Goal: Task Accomplishment & Management: Complete application form

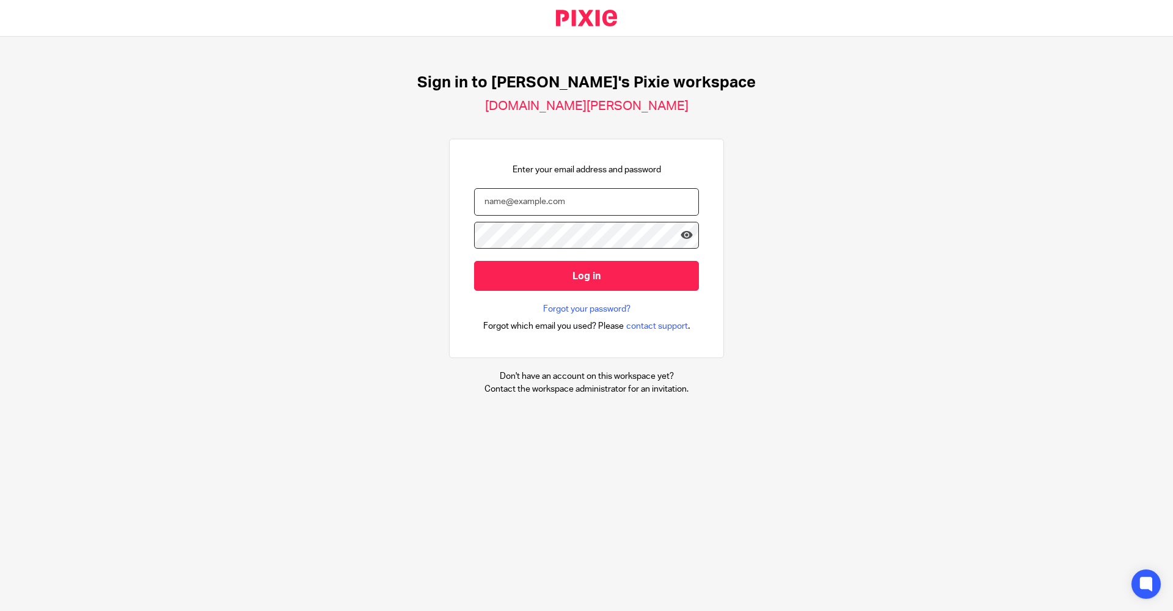
click at [574, 192] on input "email" at bounding box center [586, 201] width 225 height 27
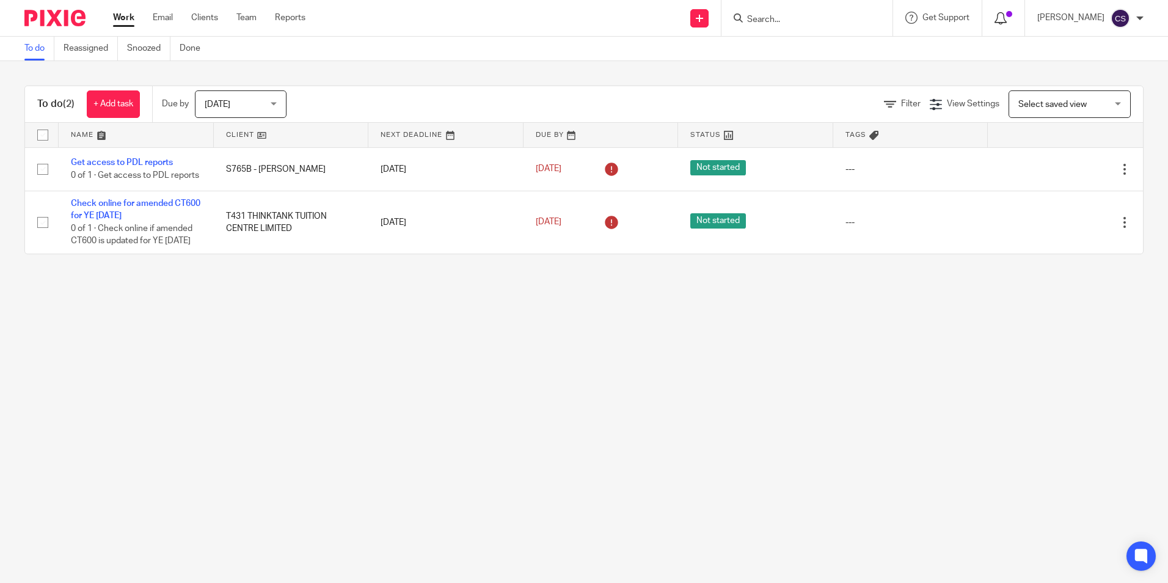
click at [995, 22] on icon at bounding box center [1001, 18] width 12 height 12
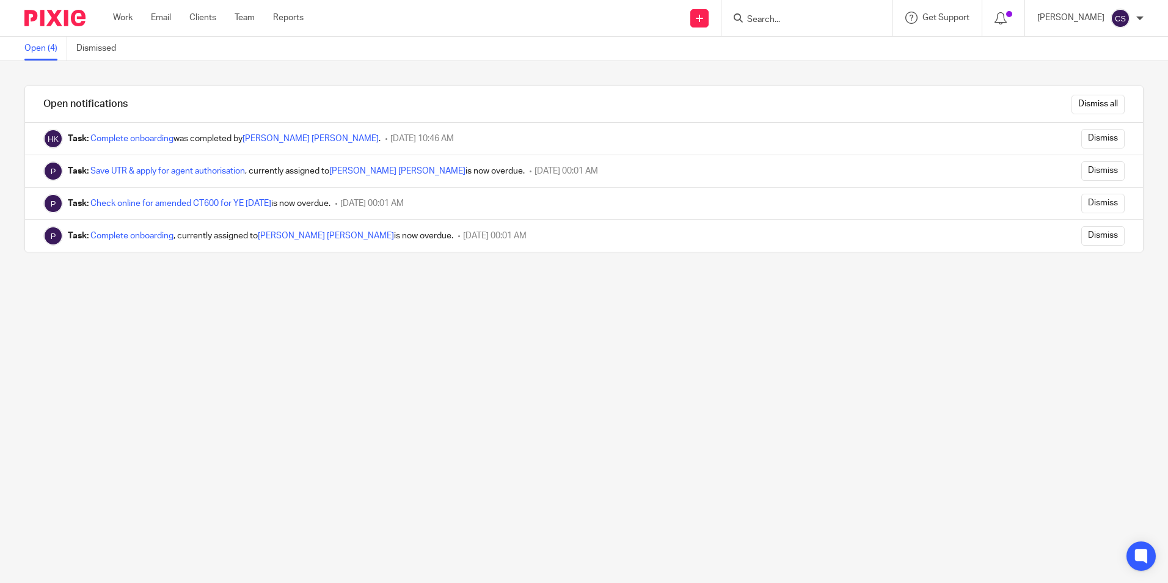
click at [52, 21] on img at bounding box center [54, 18] width 61 height 16
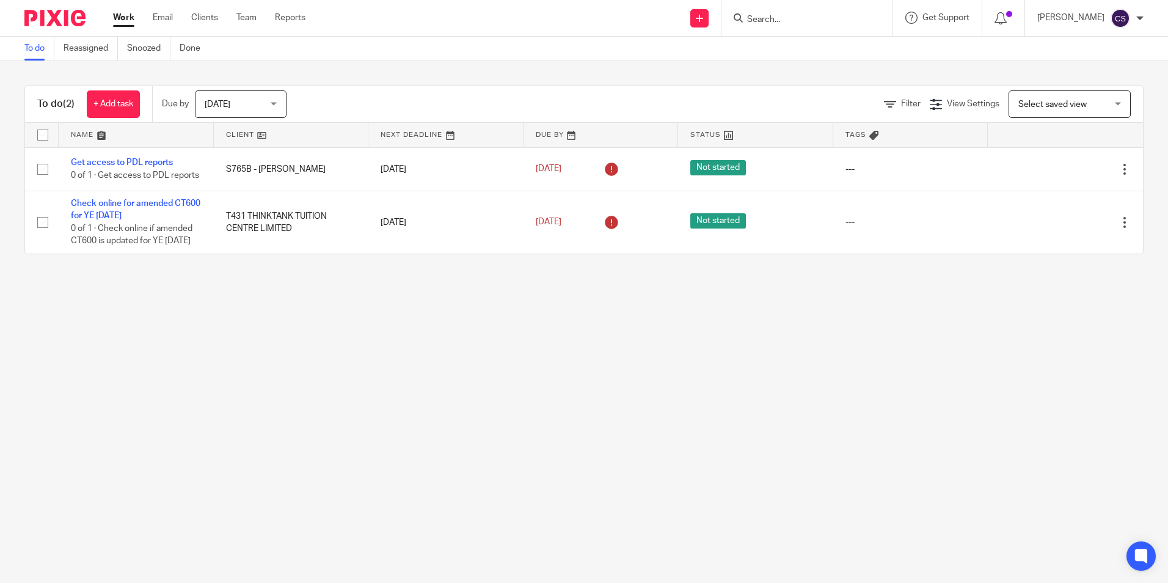
drag, startPoint x: 549, startPoint y: 367, endPoint x: 528, endPoint y: 348, distance: 29.0
click at [550, 367] on main "To do Reassigned Snoozed Done To do (2) + Add task Due by Today Today Today Tom…" at bounding box center [584, 291] width 1168 height 583
click at [45, 25] on img at bounding box center [54, 18] width 61 height 16
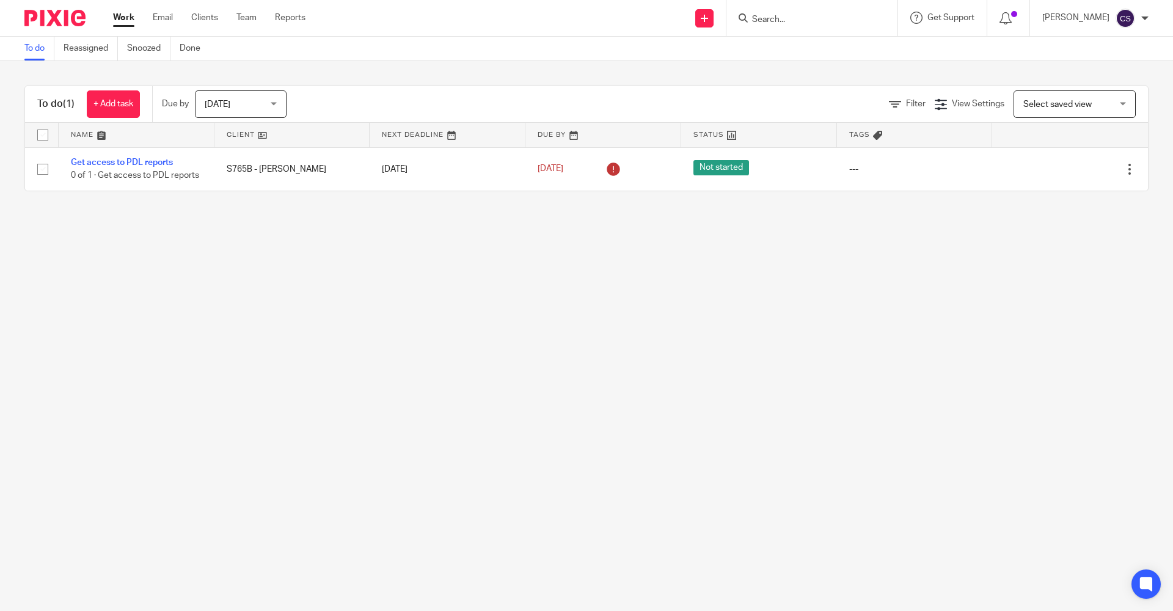
click at [56, 21] on img at bounding box center [54, 18] width 61 height 16
click at [751, 21] on input "Search" at bounding box center [806, 20] width 110 height 11
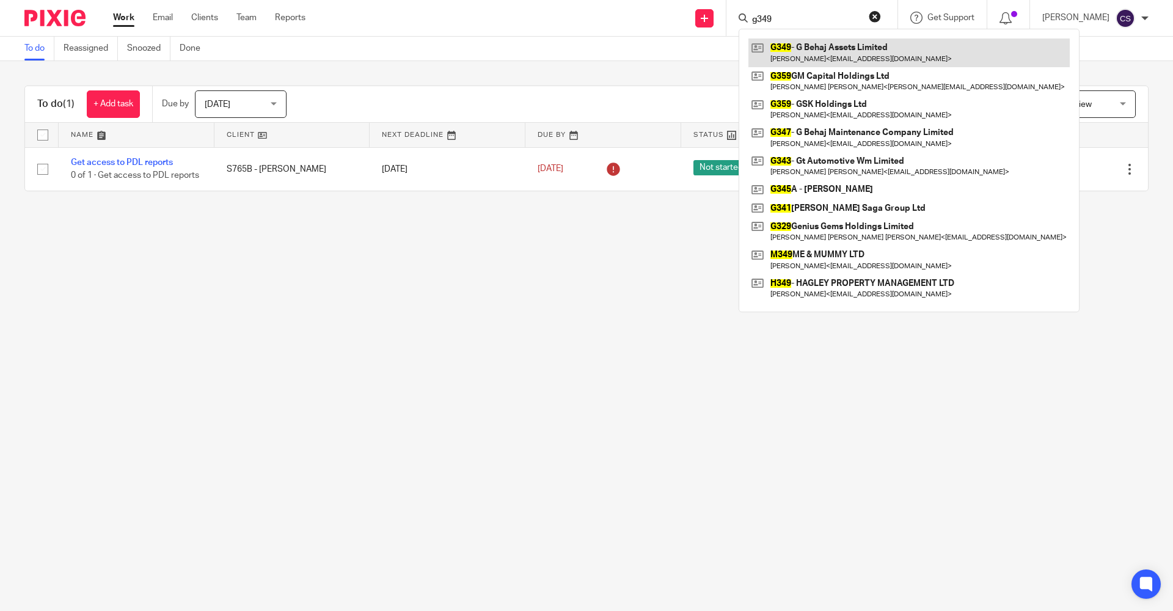
type input "g349"
click at [766, 52] on link at bounding box center [908, 52] width 321 height 28
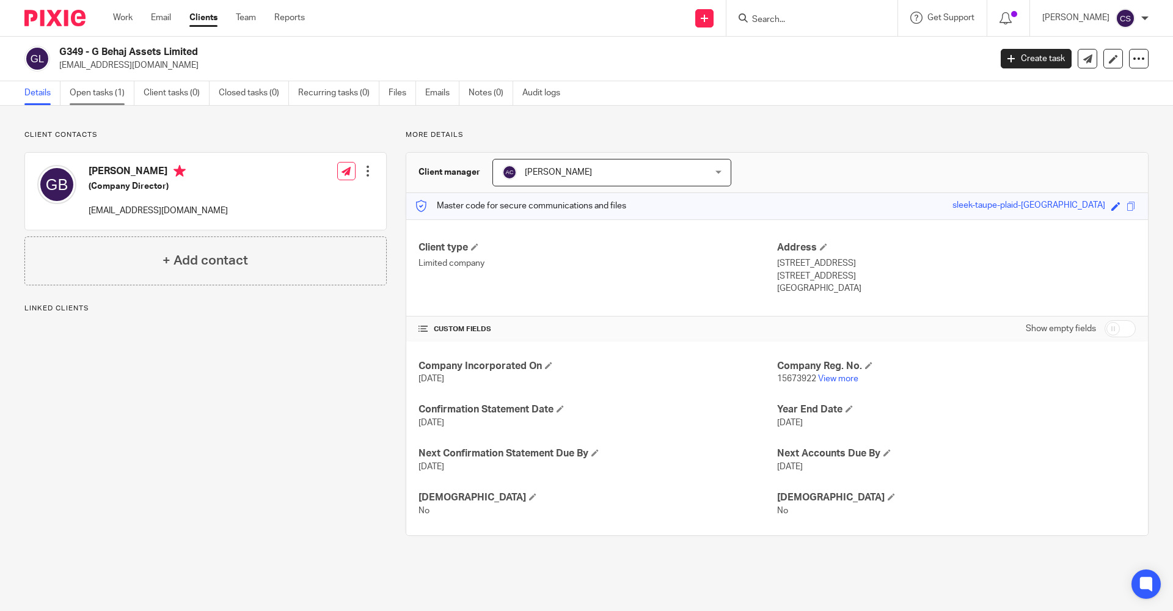
click at [92, 93] on link "Open tasks (1)" at bounding box center [102, 93] width 65 height 24
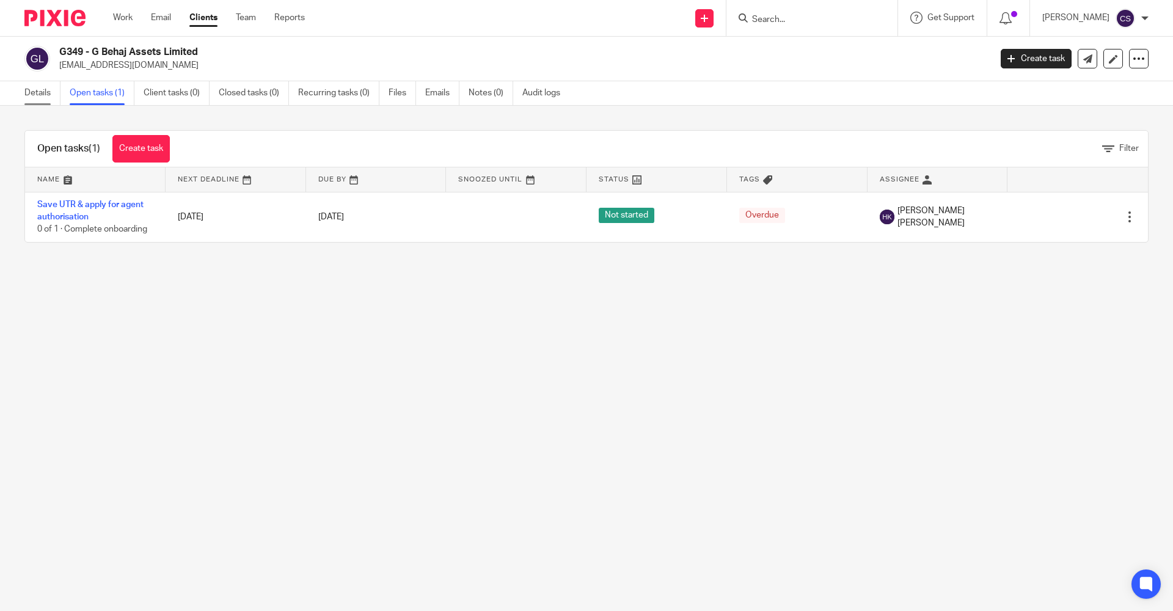
click at [38, 91] on link "Details" at bounding box center [42, 93] width 36 height 24
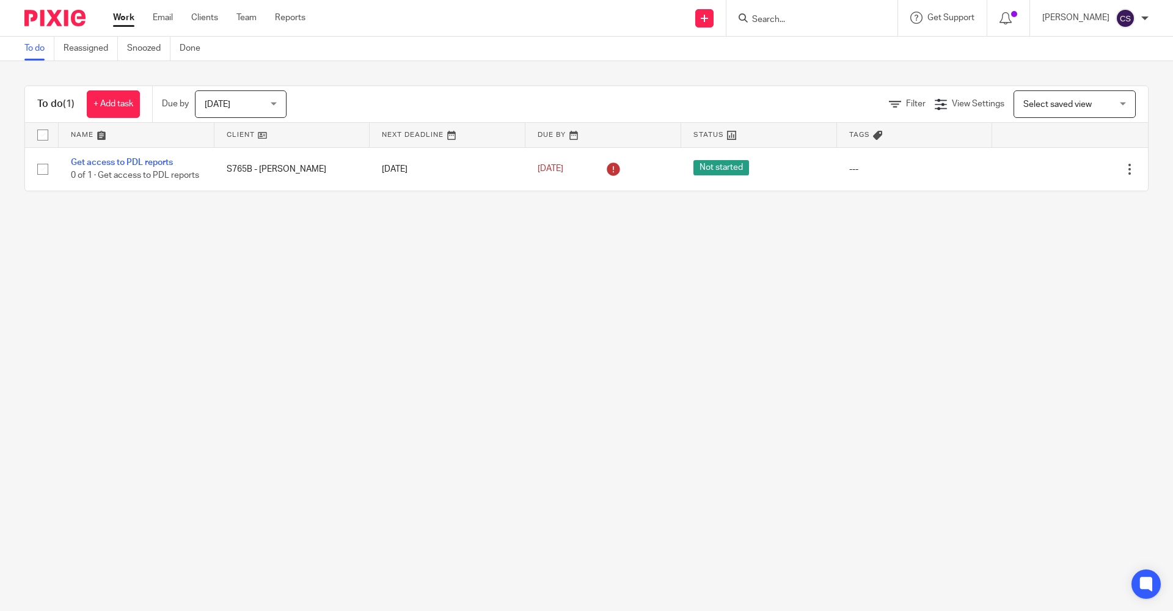
click at [751, 22] on input "Search" at bounding box center [806, 20] width 110 height 11
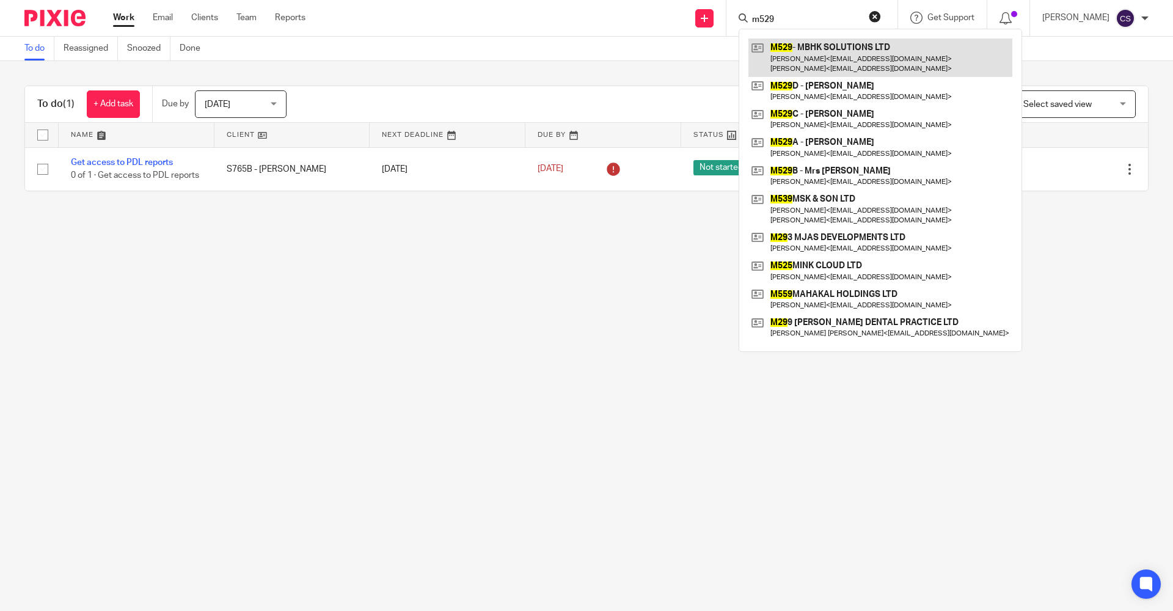
type input "m529"
click at [764, 50] on link at bounding box center [880, 57] width 264 height 38
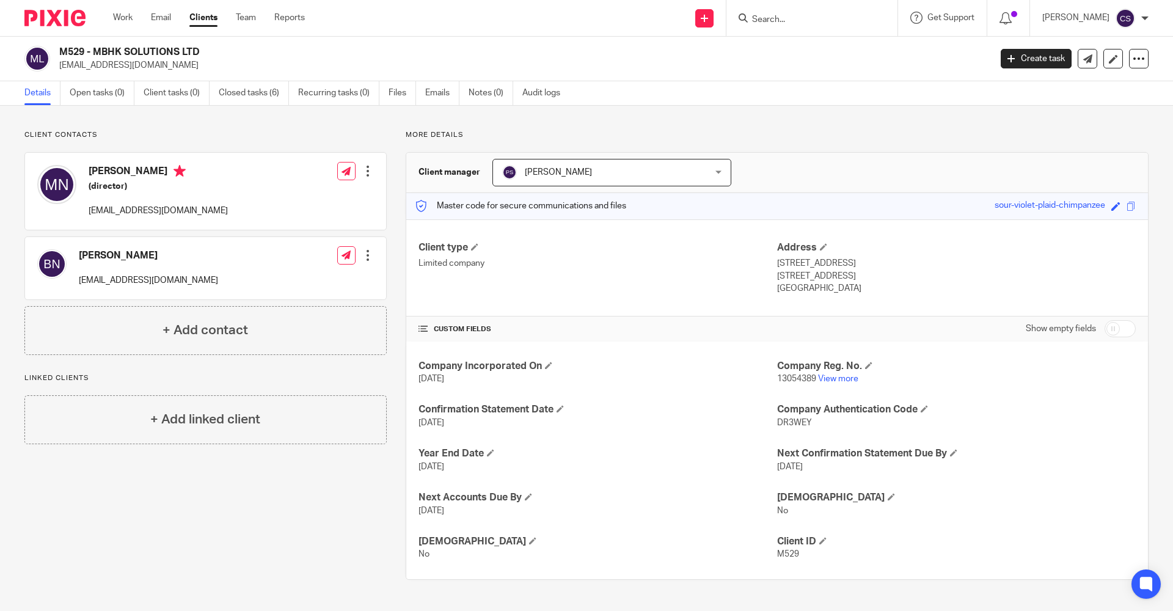
click at [751, 16] on input "Search" at bounding box center [806, 20] width 110 height 11
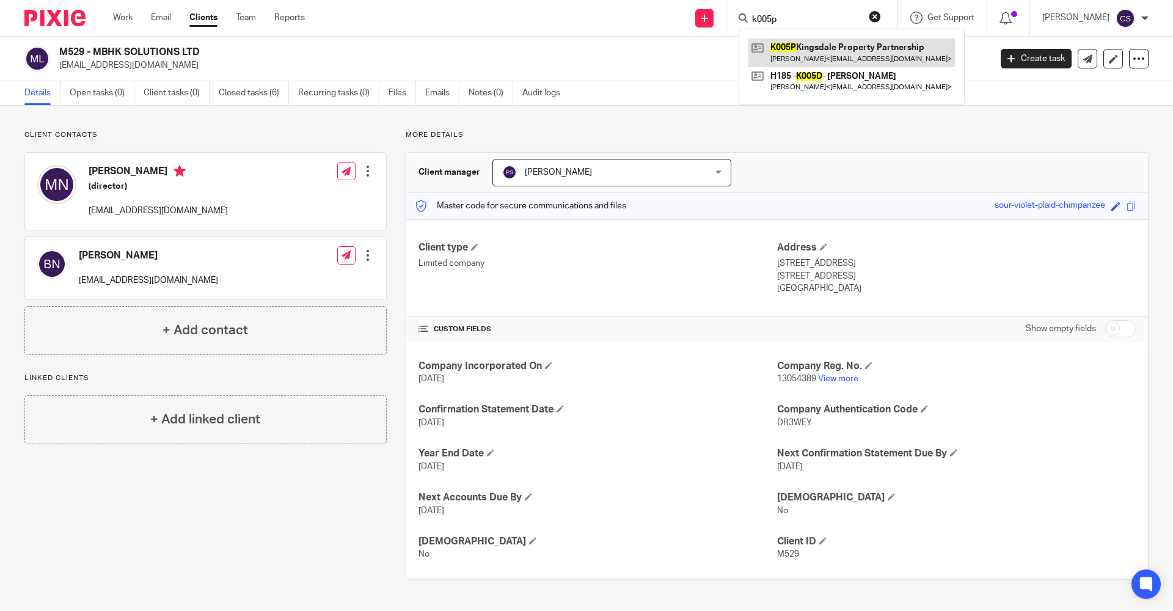
type input "k005p"
click at [783, 51] on link at bounding box center [851, 52] width 207 height 28
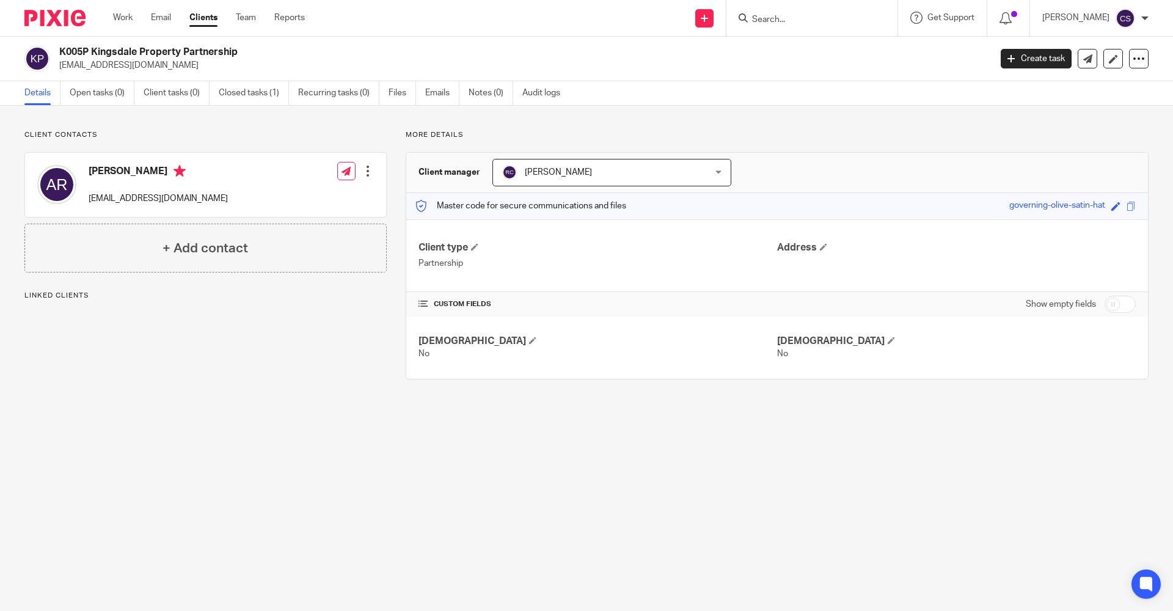
drag, startPoint x: 168, startPoint y: 65, endPoint x: 60, endPoint y: 76, distance: 108.7
click at [60, 76] on div "K005P Kingsdale Property Partnership aarthikichu@doctors.org.uk Create task Upd…" at bounding box center [586, 59] width 1173 height 45
copy p "aarthikichu@doctors.org.uk"
click at [393, 61] on p "aarthikichu@doctors.org.uk" at bounding box center [520, 65] width 923 height 12
click at [1023, 63] on link "Create task" at bounding box center [1036, 59] width 71 height 20
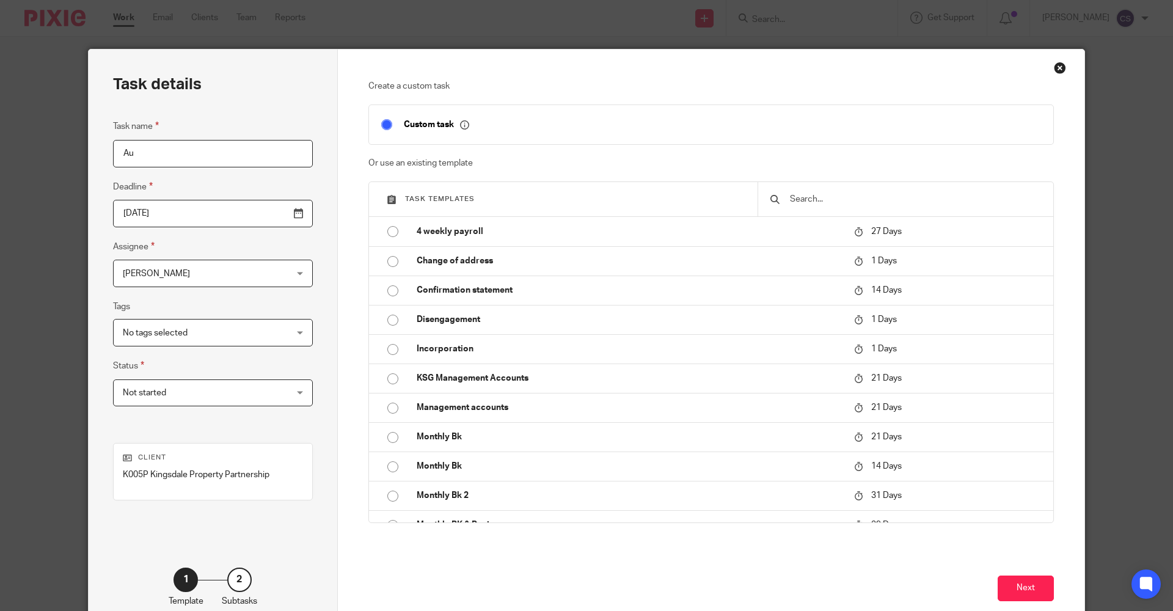
type input "A"
type input "E"
click at [199, 145] on input "Chase client for" at bounding box center [213, 153] width 200 height 27
type input "Chase client for agent authorisation code"
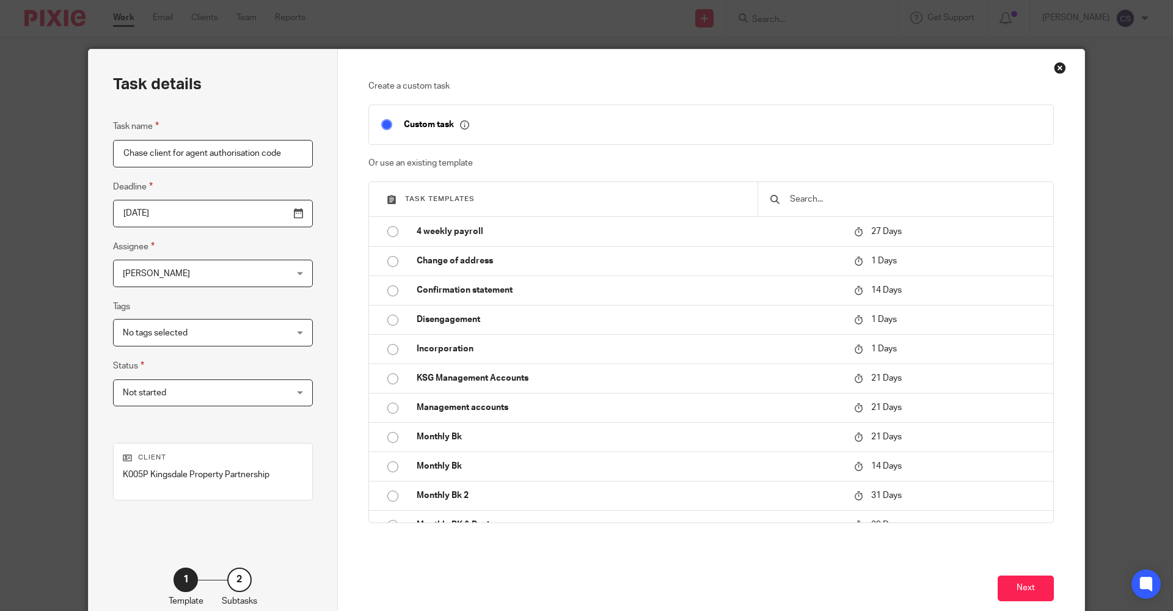
click at [268, 213] on input "[DATE]" at bounding box center [213, 213] width 200 height 27
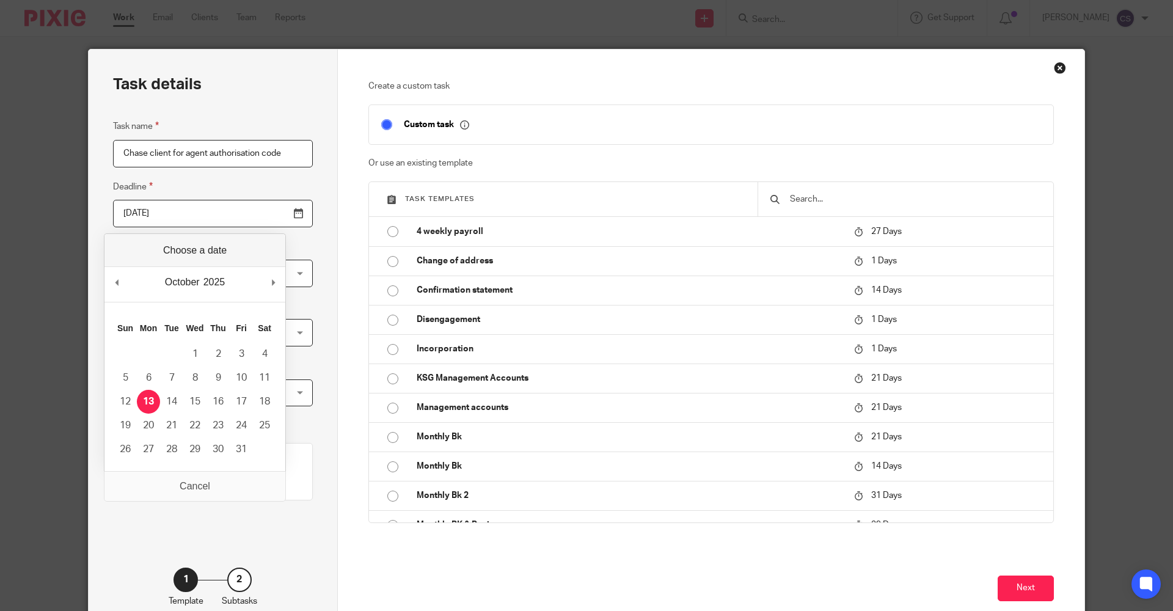
scroll to position [0, 0]
type input "2025-10-23"
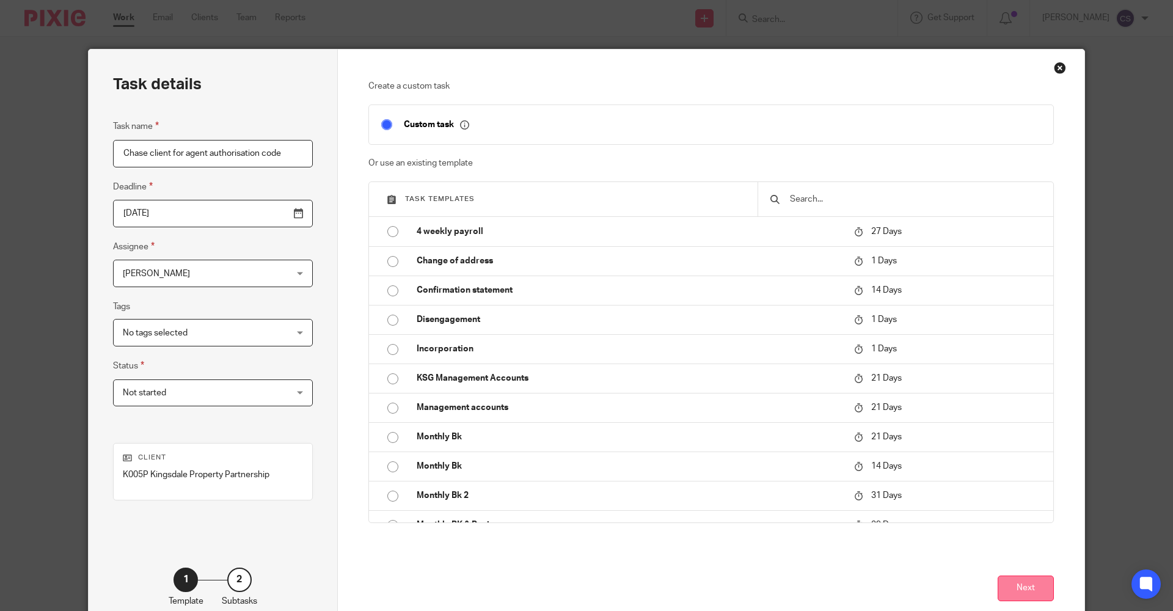
click at [1027, 588] on button "Next" at bounding box center [1026, 589] width 56 height 26
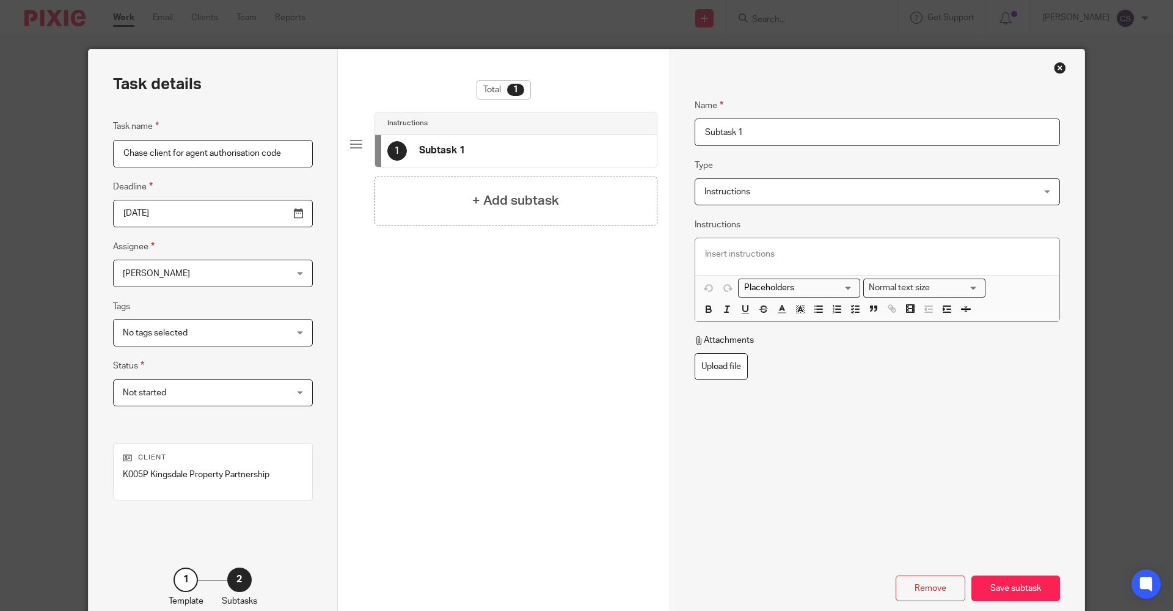
scroll to position [0, 5]
drag, startPoint x: 117, startPoint y: 153, endPoint x: 310, endPoint y: 169, distance: 193.7
click at [310, 169] on div "Task details Task name Chase client for agent authorisation code Deadline 2025-…" at bounding box center [213, 340] width 249 height 582
drag, startPoint x: 764, startPoint y: 130, endPoint x: 682, endPoint y: 135, distance: 82.0
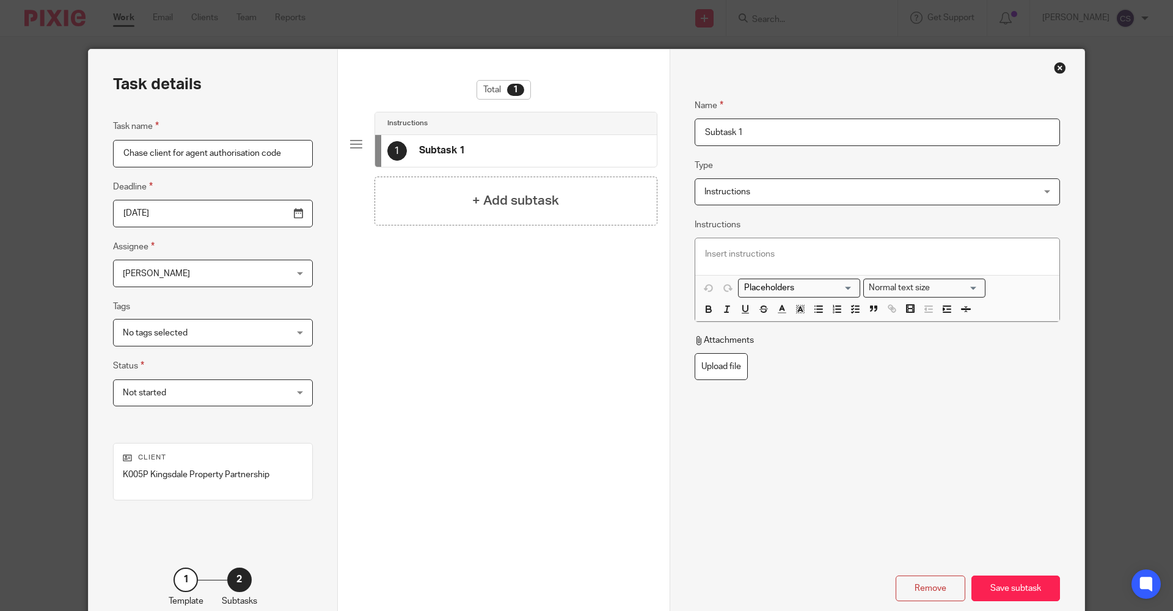
click at [682, 135] on div "Name Subtask 1 Type Instructions Instructions Instructions Document signing - r…" at bounding box center [877, 340] width 415 height 582
paste input "Chase client for agent authorisation code"
type input "Chase client for agent authorisation code"
click at [733, 251] on p at bounding box center [877, 254] width 345 height 12
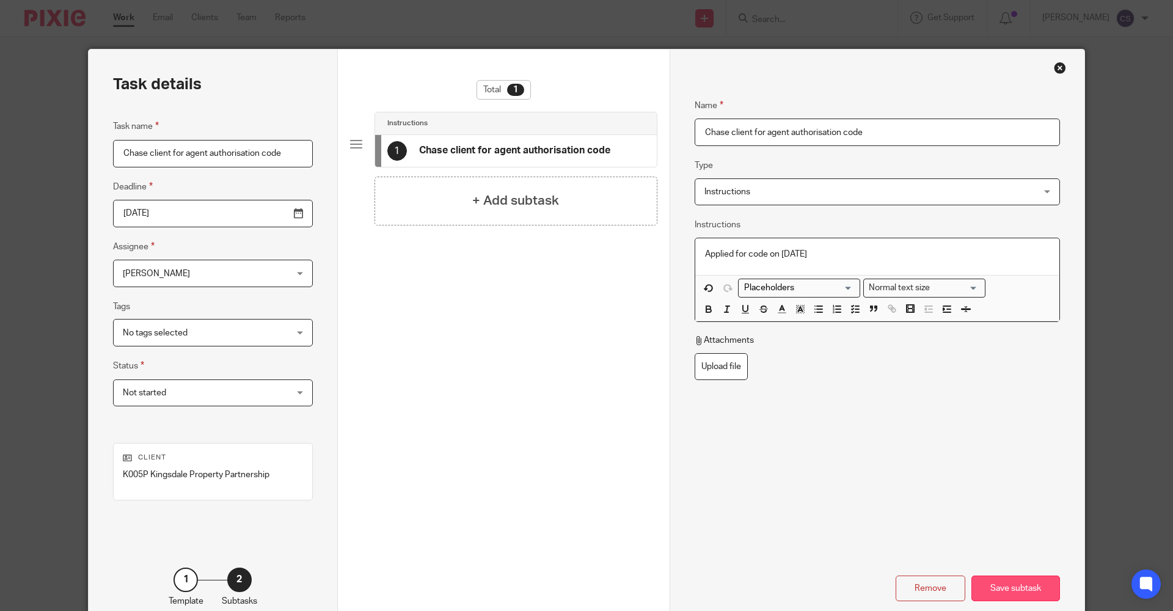
click at [1011, 591] on div "Save subtask" at bounding box center [1015, 589] width 89 height 26
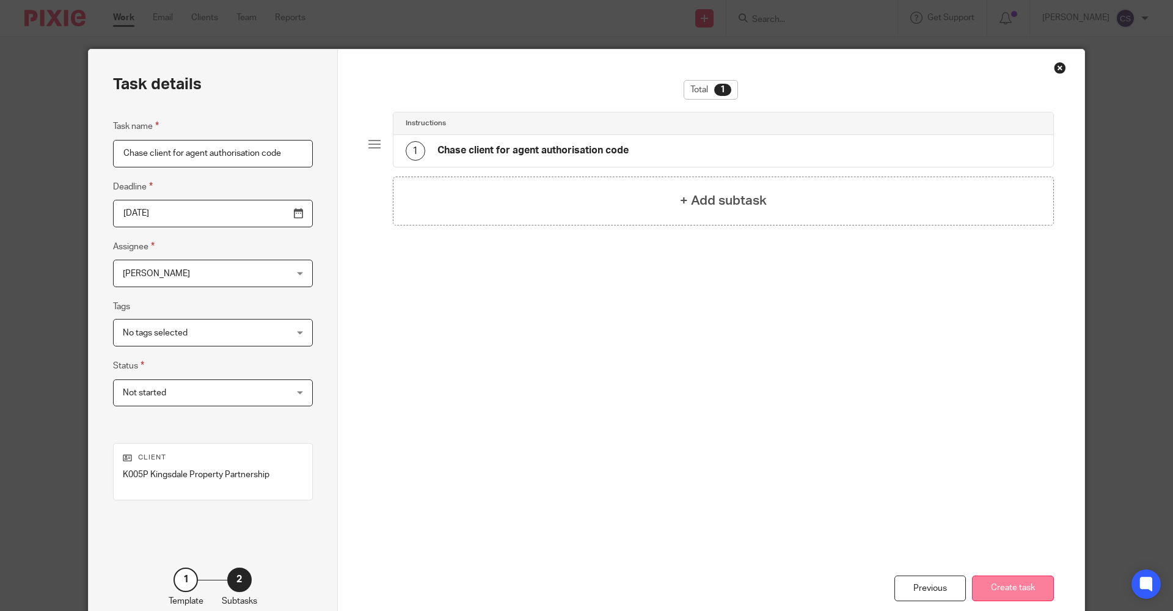
click at [1009, 591] on button "Create task" at bounding box center [1013, 589] width 82 height 26
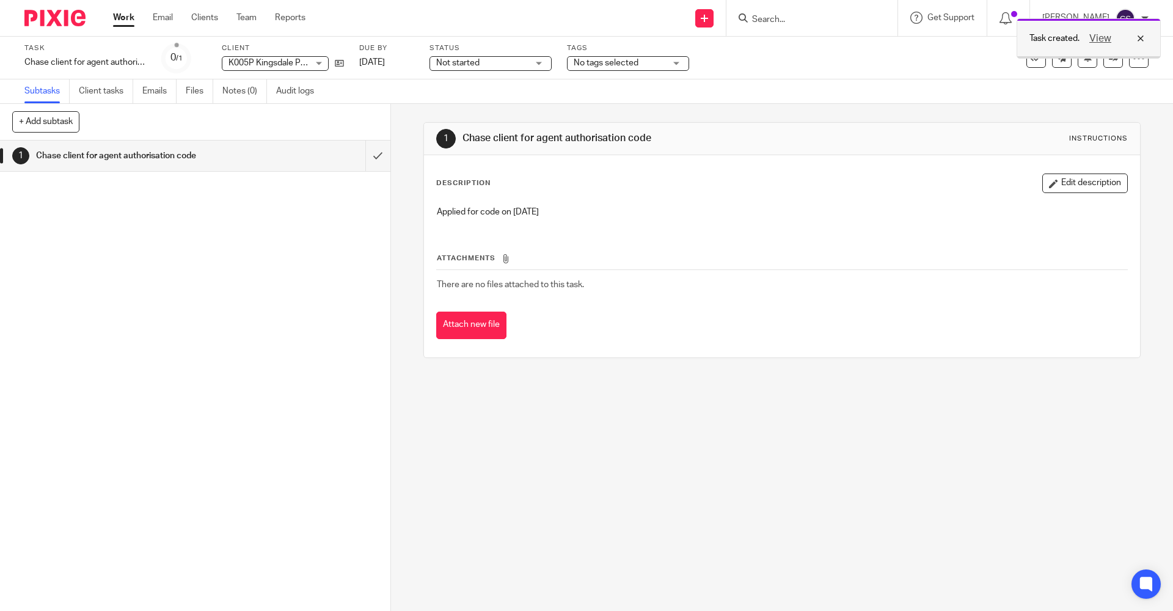
click at [1142, 38] on div "View" at bounding box center [1114, 38] width 68 height 15
click at [262, 288] on div "1 Chase client for agent authorisation code" at bounding box center [195, 376] width 390 height 470
click at [538, 64] on div "Not started Not started" at bounding box center [491, 63] width 122 height 15
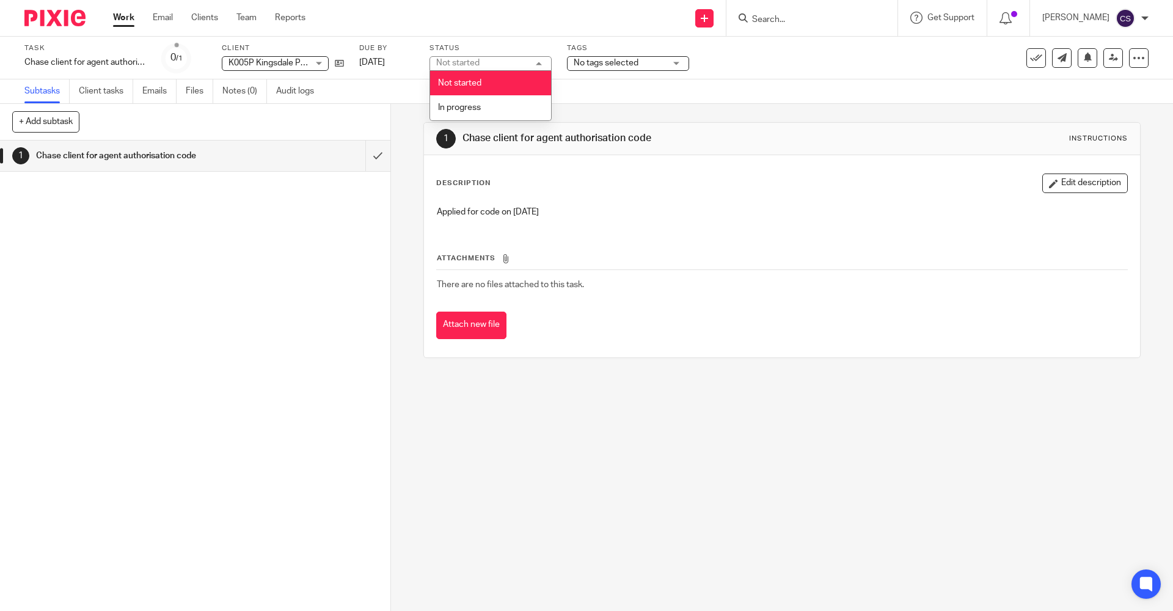
click at [538, 64] on div "Not started Not started" at bounding box center [491, 63] width 122 height 15
click at [318, 235] on div "1 Chase client for agent authorisation code" at bounding box center [195, 376] width 390 height 470
click at [49, 19] on img at bounding box center [54, 18] width 61 height 16
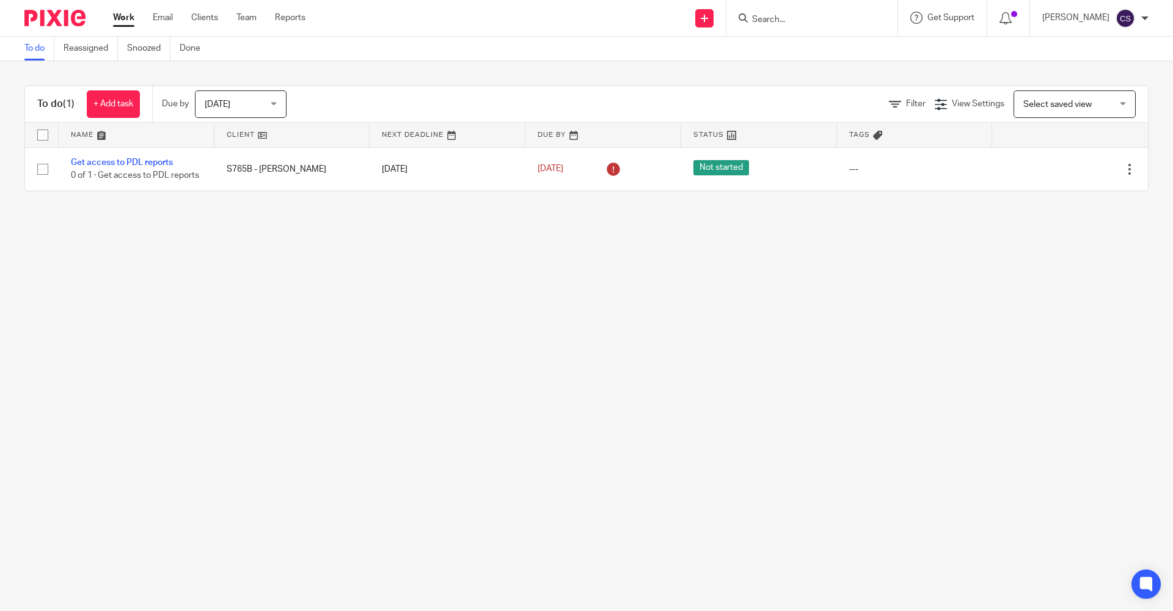
click at [751, 18] on input "Search" at bounding box center [806, 20] width 110 height 11
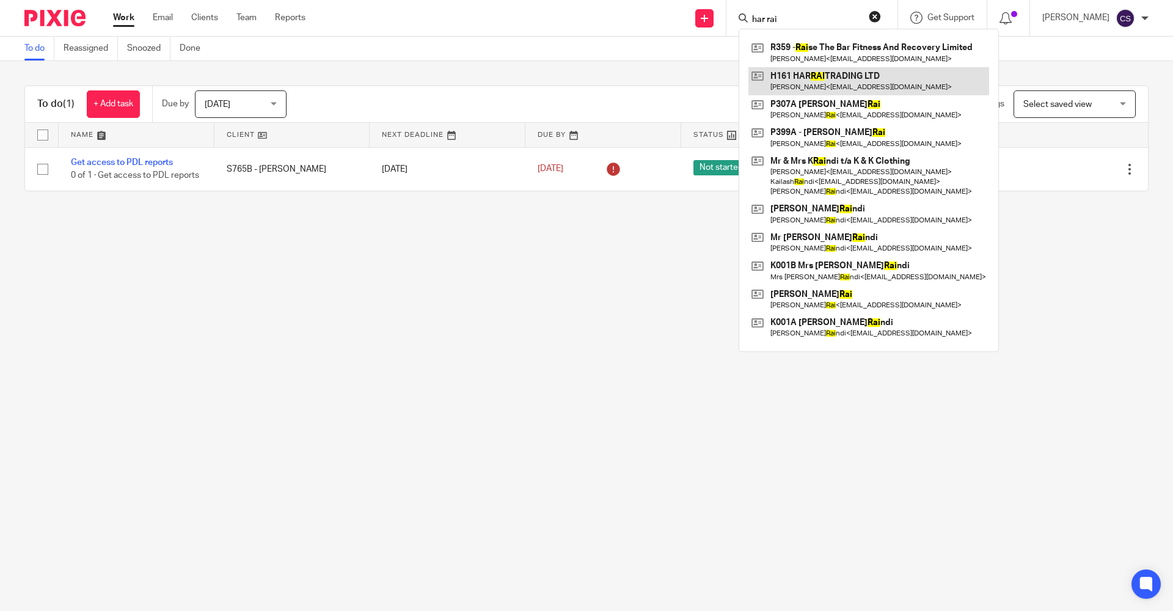
type input "har rai"
click at [774, 89] on link at bounding box center [868, 81] width 241 height 28
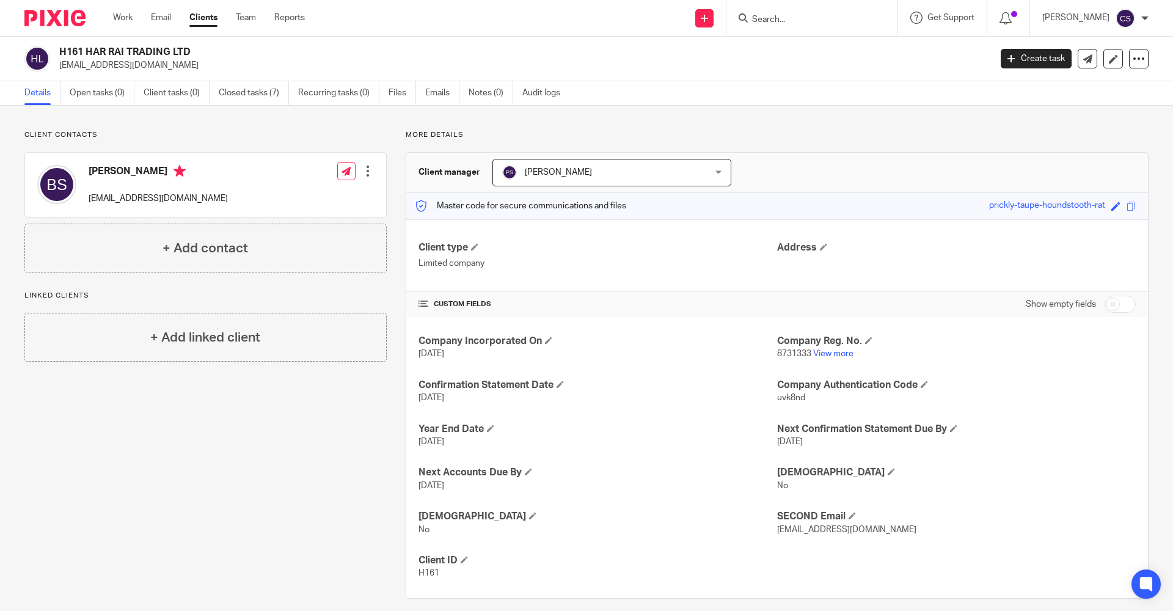
drag, startPoint x: 178, startPoint y: 54, endPoint x: 59, endPoint y: 54, distance: 119.8
click at [59, 54] on div "H161 HAR RAI TRADING LTD [EMAIL_ADDRESS][DOMAIN_NAME]" at bounding box center [503, 59] width 958 height 26
copy h2 "H161 HAR RAI TRADING LTD"
click at [751, 15] on input "Search" at bounding box center [806, 20] width 110 height 11
type input "m"
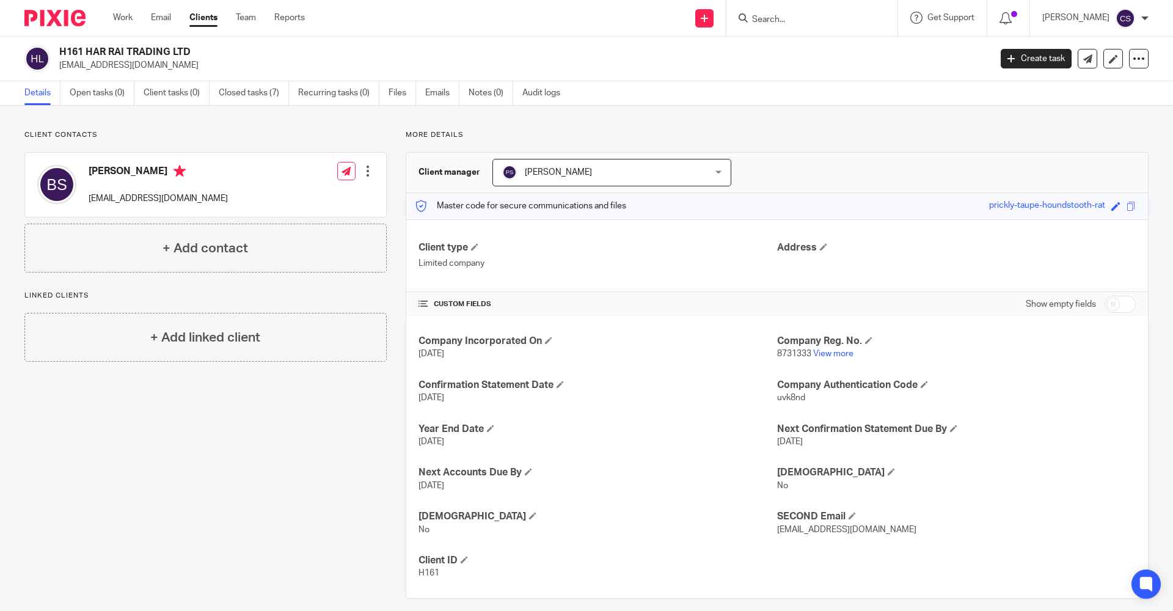
click at [751, 21] on input "Search" at bounding box center [806, 20] width 110 height 11
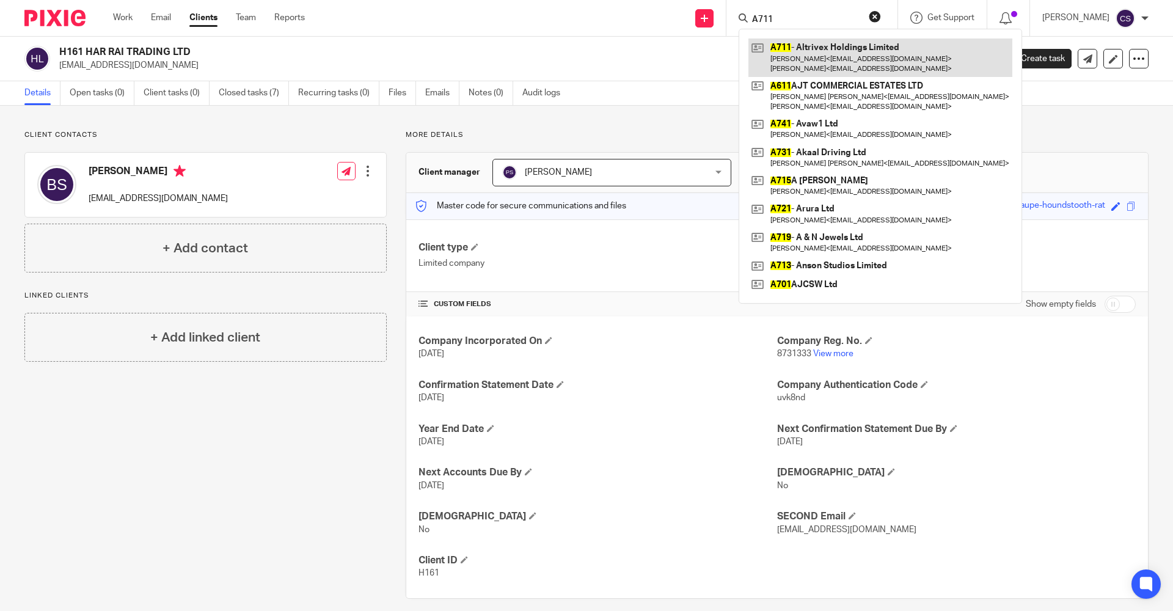
type input "A711"
click at [788, 54] on link at bounding box center [880, 57] width 264 height 38
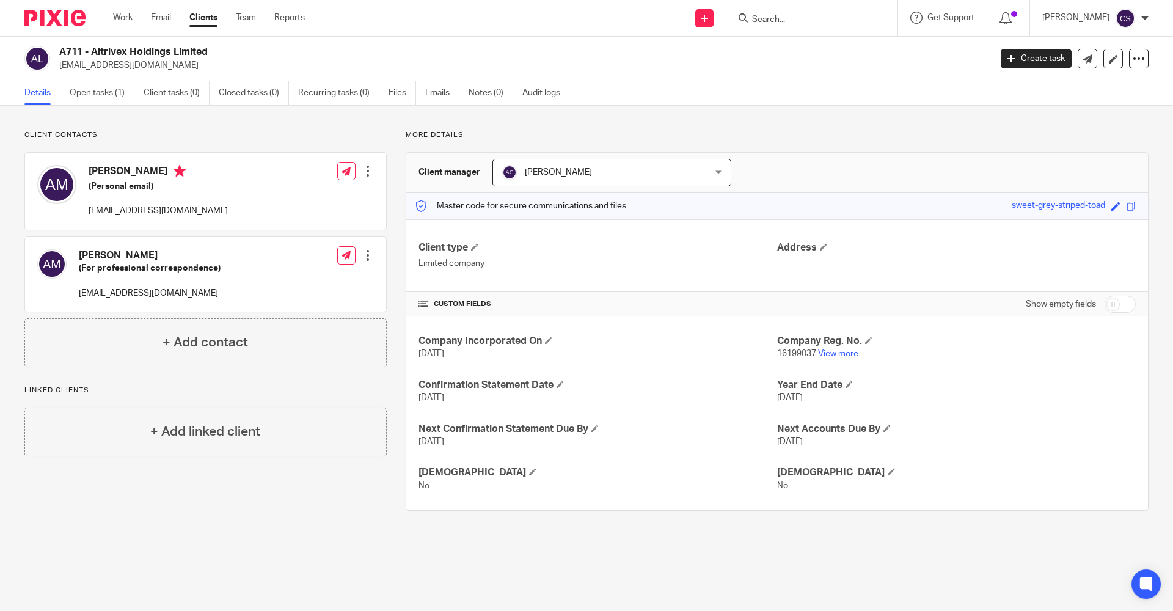
drag, startPoint x: 60, startPoint y: 51, endPoint x: 214, endPoint y: 53, distance: 153.4
click at [214, 53] on h2 "A711 - Altrivex Holdings Limited" at bounding box center [428, 52] width 739 height 13
copy h2 "A711 - Altrivex Holdings Limited"
click at [751, 18] on input "Search" at bounding box center [806, 20] width 110 height 11
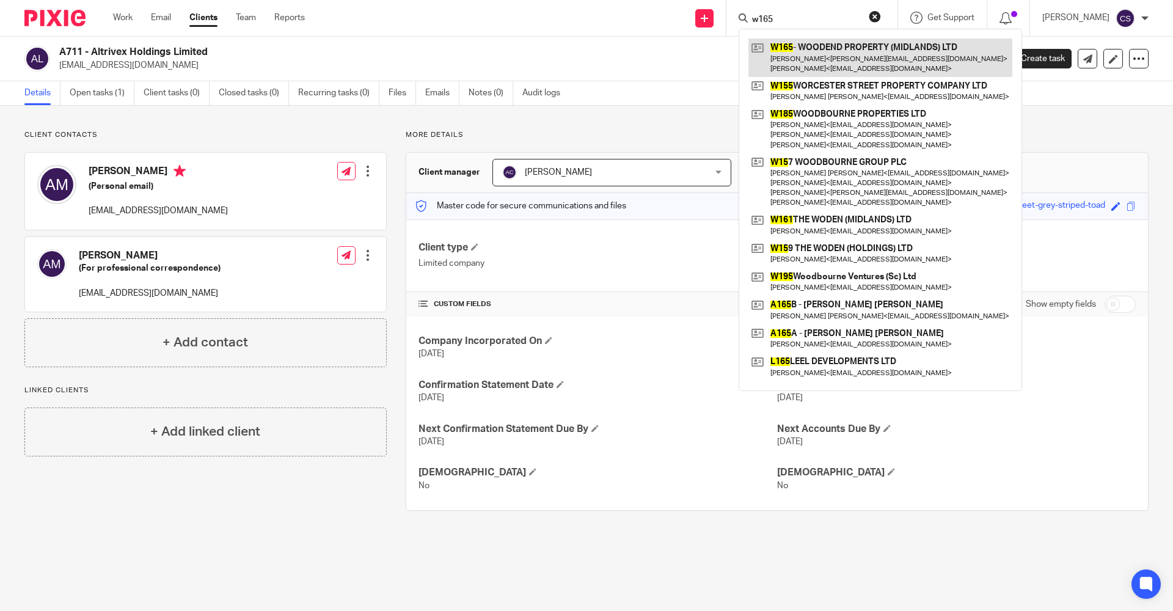
type input "w165"
click at [779, 66] on link at bounding box center [880, 57] width 264 height 38
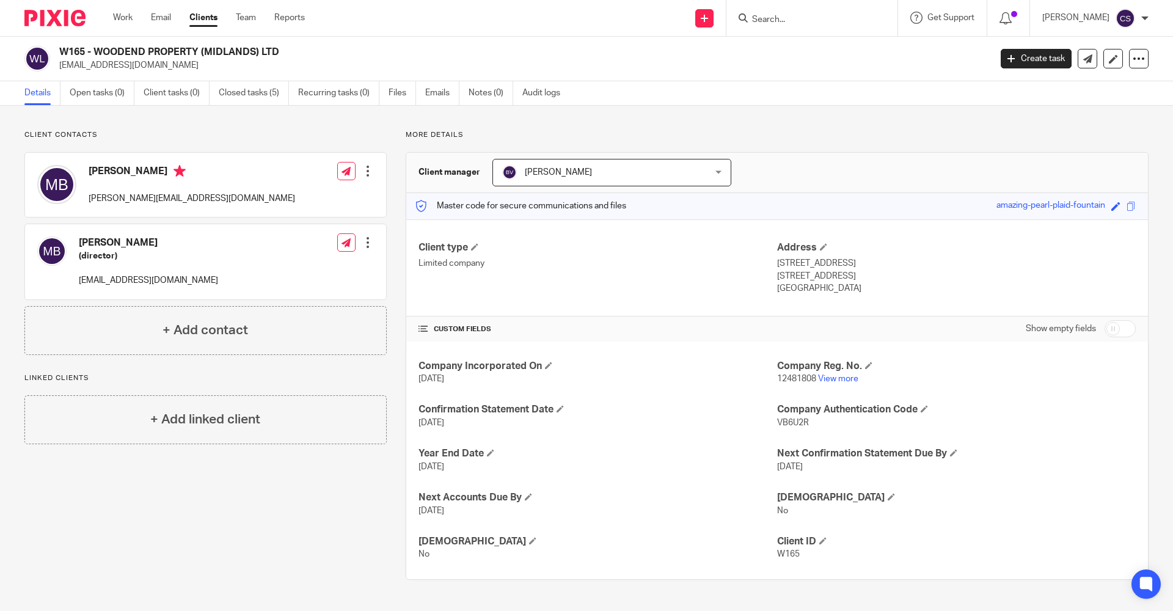
click at [751, 23] on input "Search" at bounding box center [806, 20] width 110 height 11
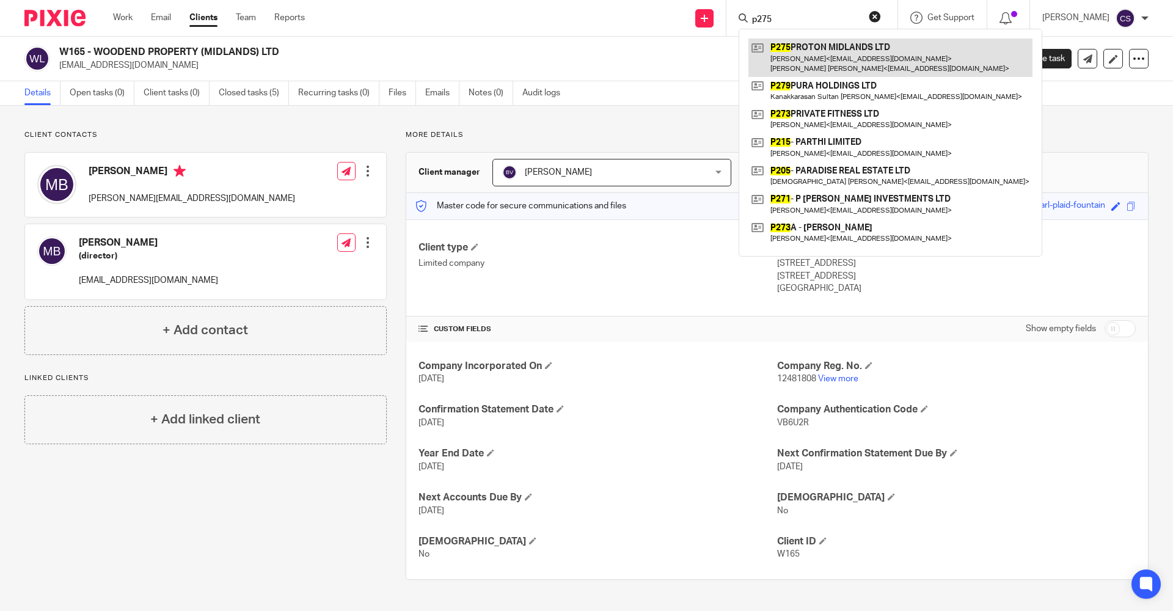
type input "p275"
click at [794, 38] on link at bounding box center [890, 57] width 284 height 38
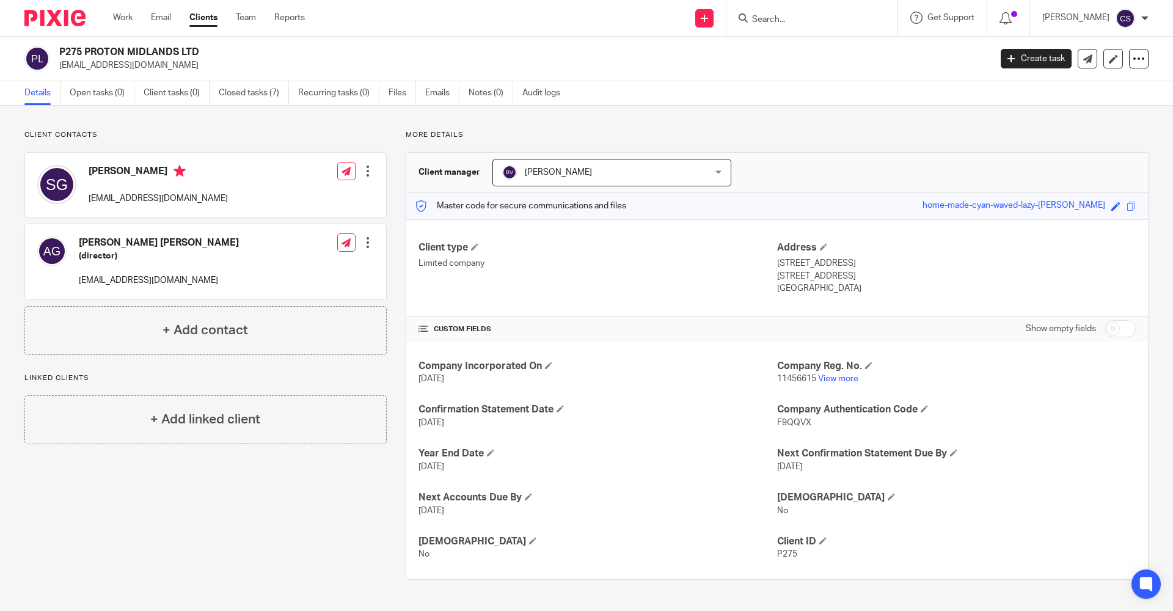
drag, startPoint x: 726, startPoint y: 18, endPoint x: 764, endPoint y: 14, distance: 37.5
click at [751, 18] on input "Search" at bounding box center [806, 20] width 110 height 11
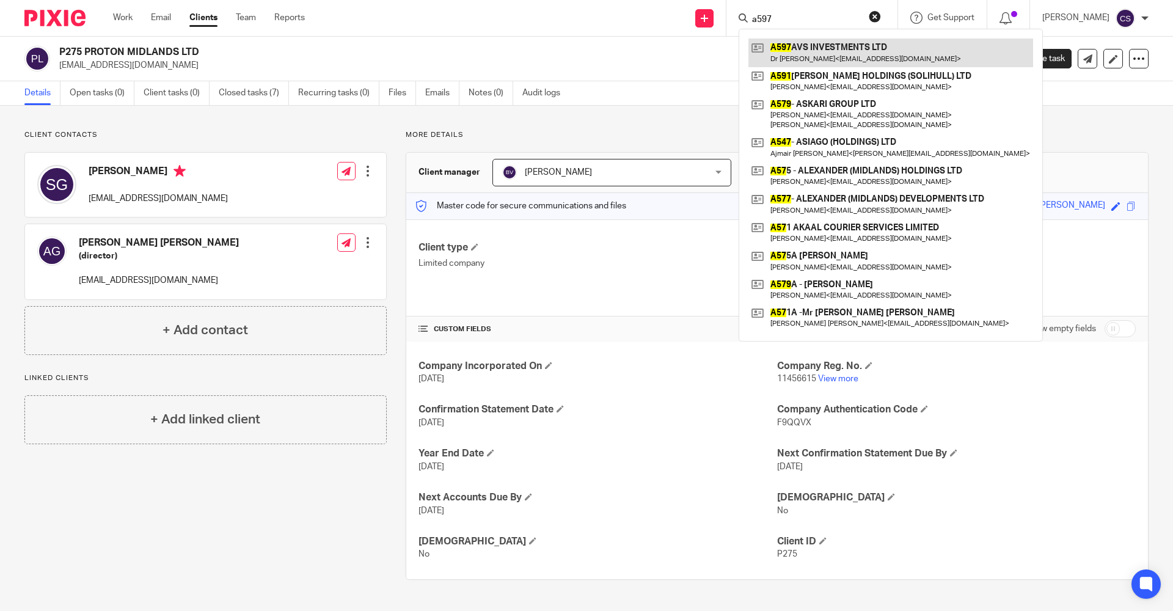
type input "a597"
click at [791, 51] on link at bounding box center [890, 52] width 285 height 28
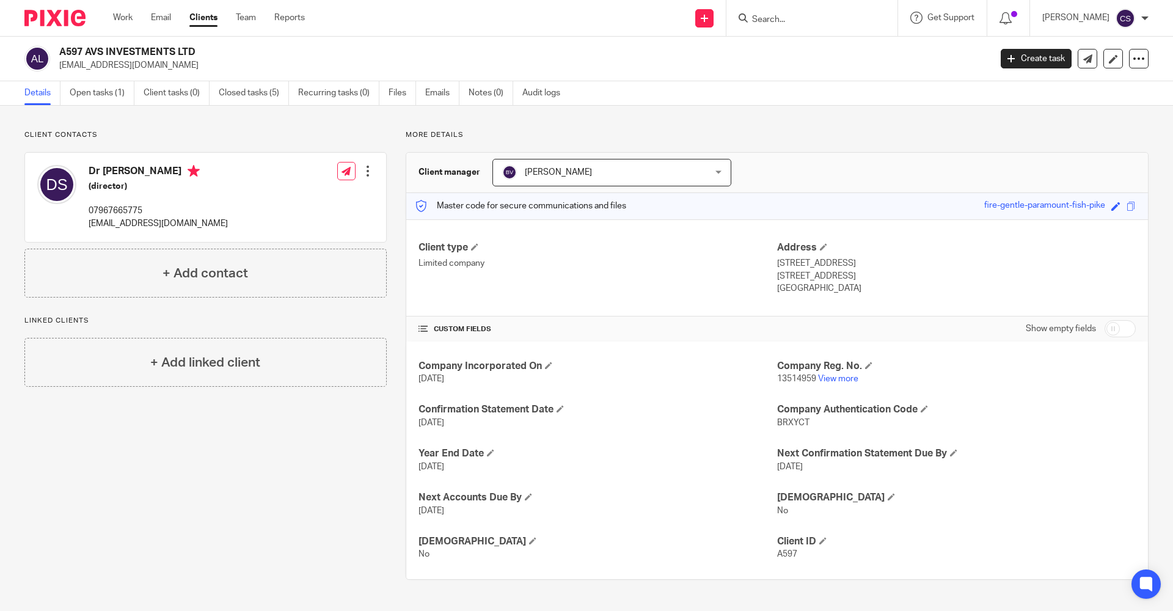
click at [737, 27] on div at bounding box center [811, 18] width 171 height 36
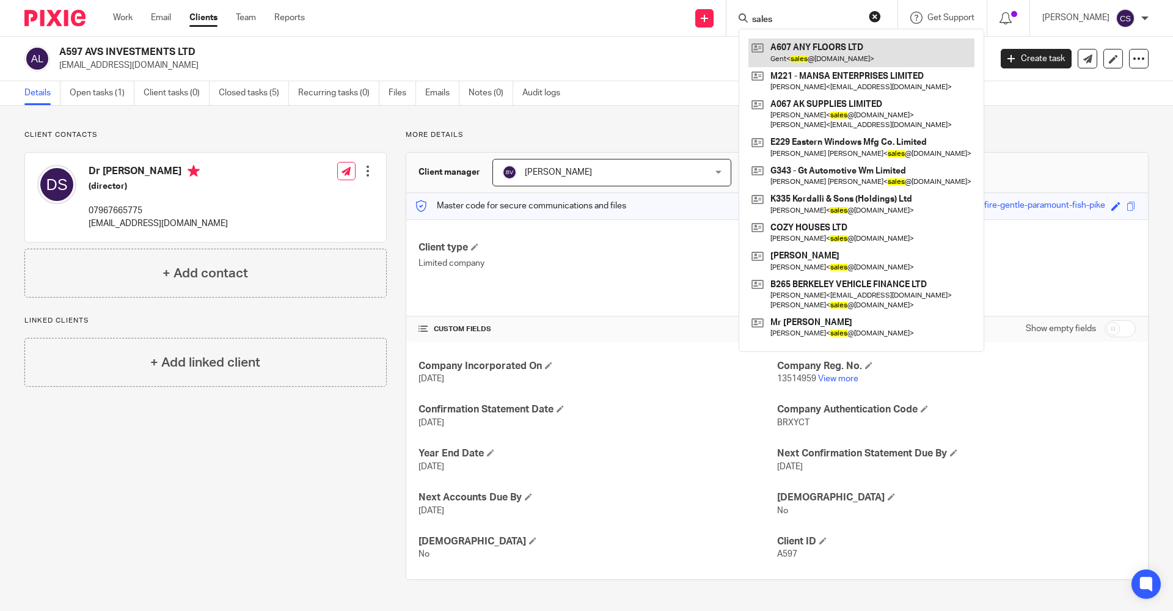
type input "sales"
click at [841, 59] on link at bounding box center [861, 52] width 226 height 28
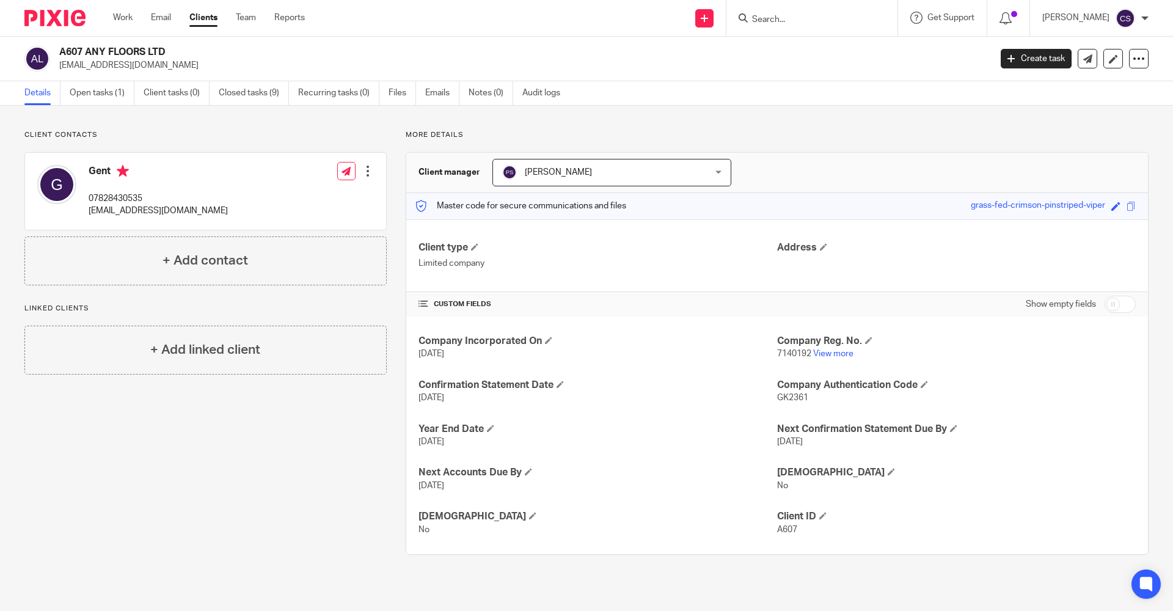
click at [751, 22] on input "Search" at bounding box center [806, 20] width 110 height 11
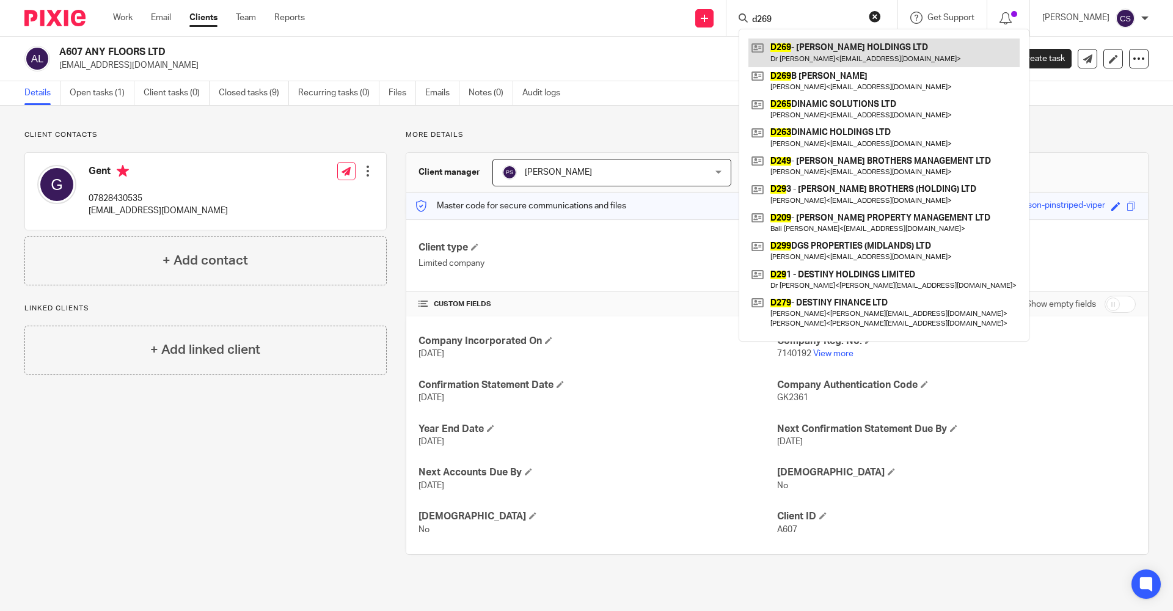
type input "d269"
click at [771, 50] on link at bounding box center [883, 52] width 271 height 28
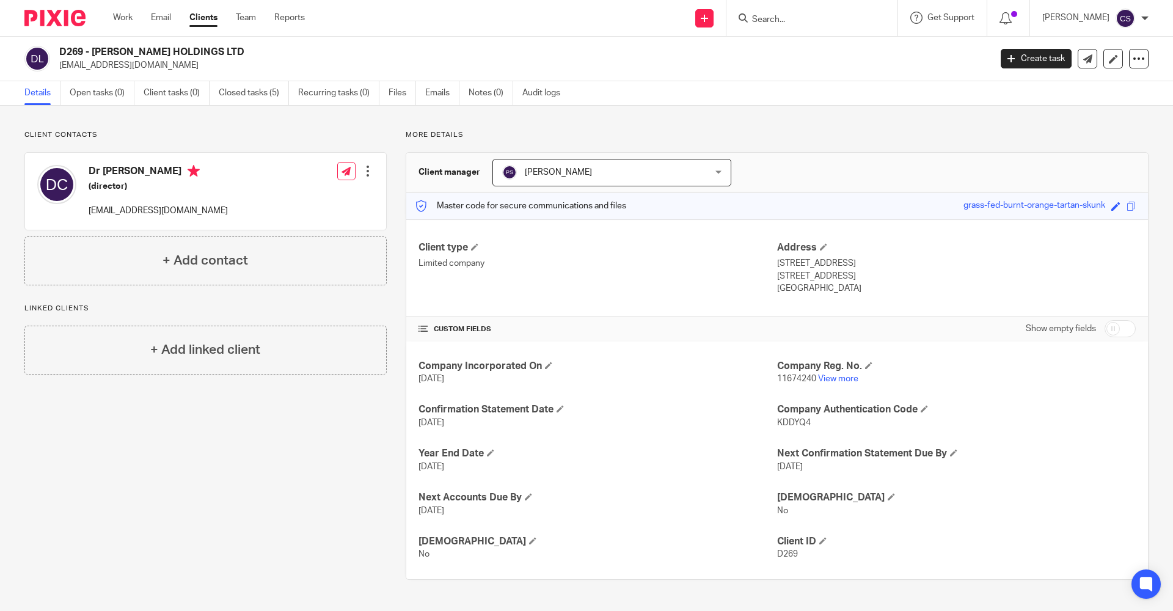
click at [751, 23] on input "Search" at bounding box center [806, 20] width 110 height 11
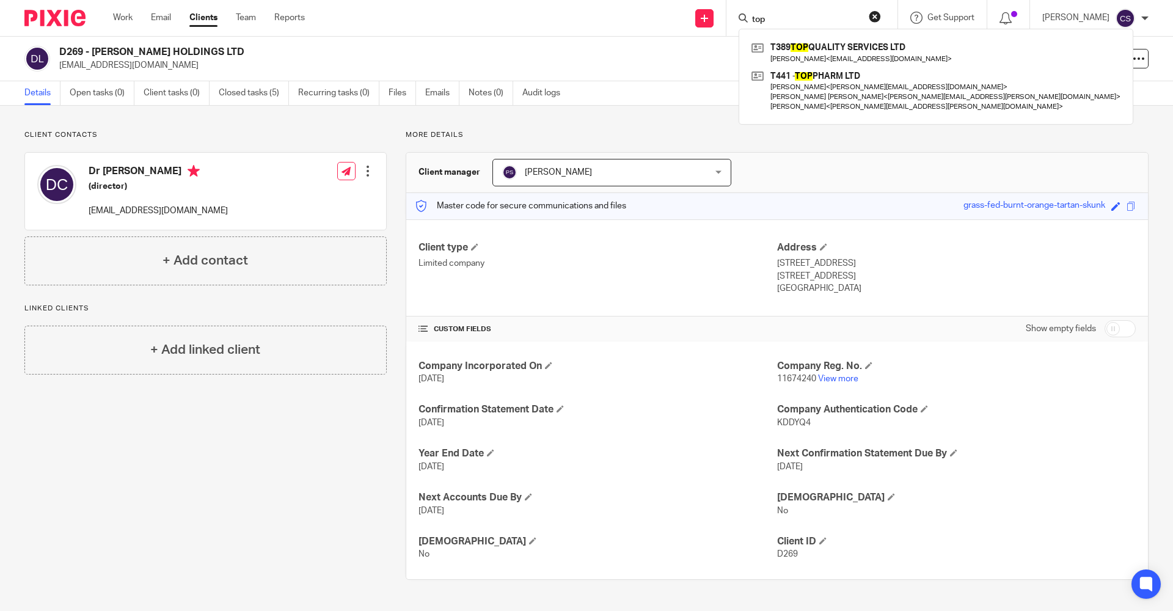
type input "top"
drag, startPoint x: 796, startPoint y: 15, endPoint x: 640, endPoint y: 14, distance: 155.2
click at [640, 14] on div "Send new email Create task Add client Request signature top T389 TOP QUALITY SE…" at bounding box center [748, 18] width 850 height 36
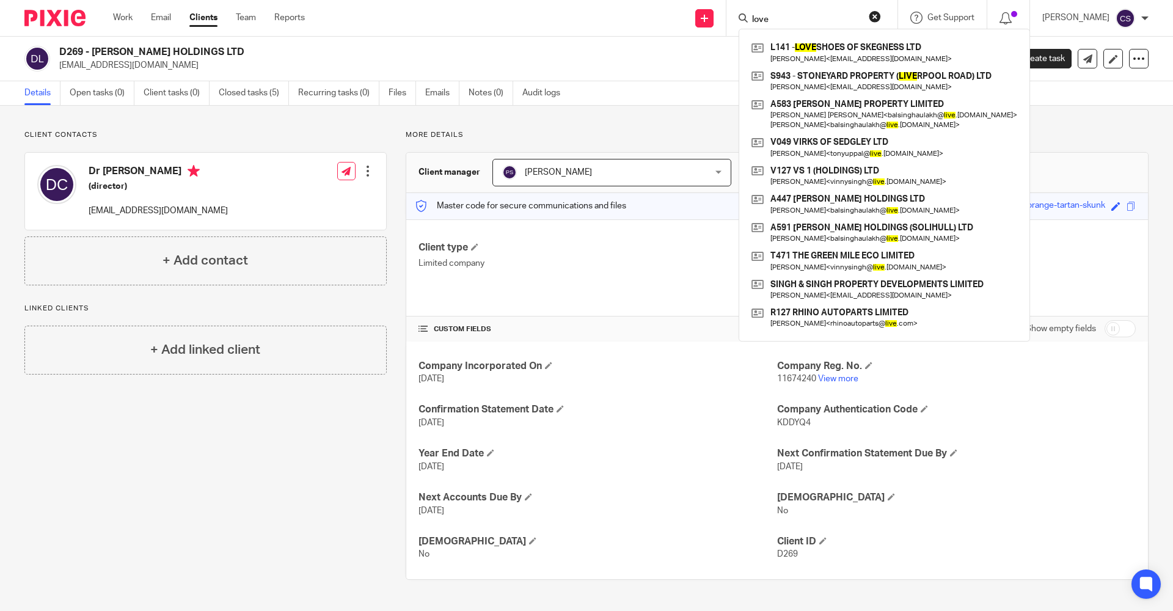
click at [812, 21] on input "love" at bounding box center [806, 20] width 110 height 11
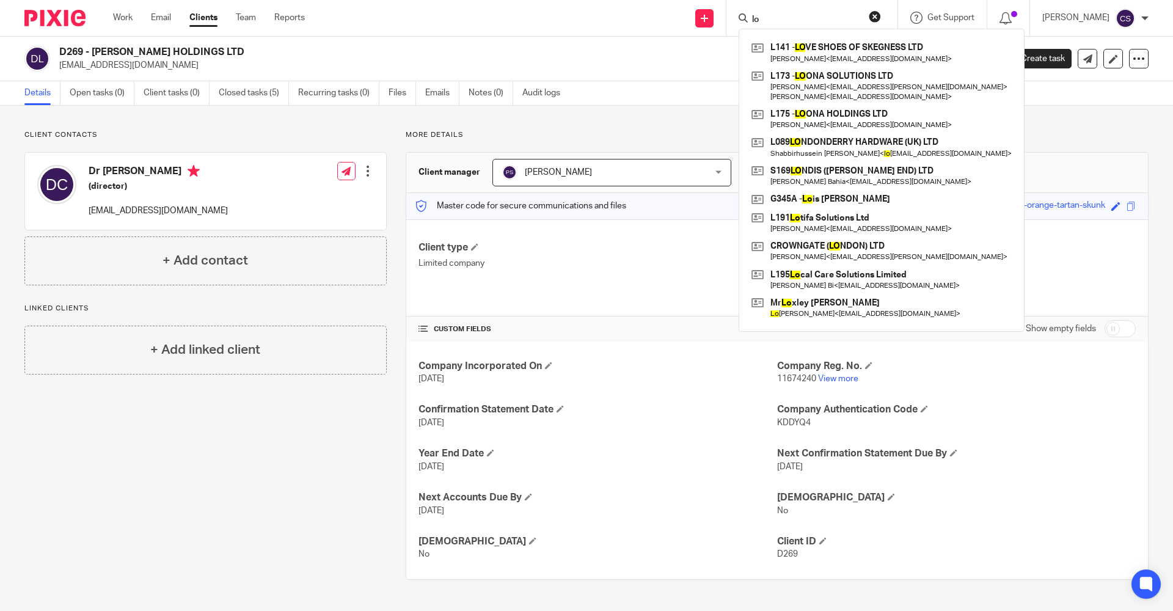
type input "l"
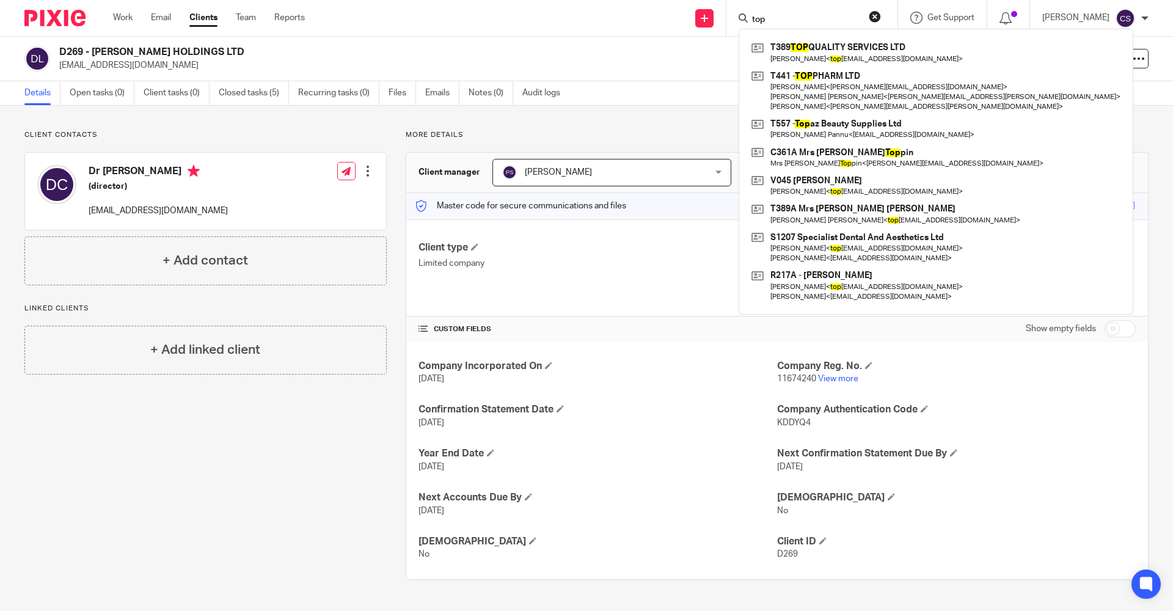
type input "top"
drag, startPoint x: 846, startPoint y: 15, endPoint x: 882, endPoint y: 14, distance: 35.4
click at [869, 15] on button "reset" at bounding box center [875, 16] width 12 height 12
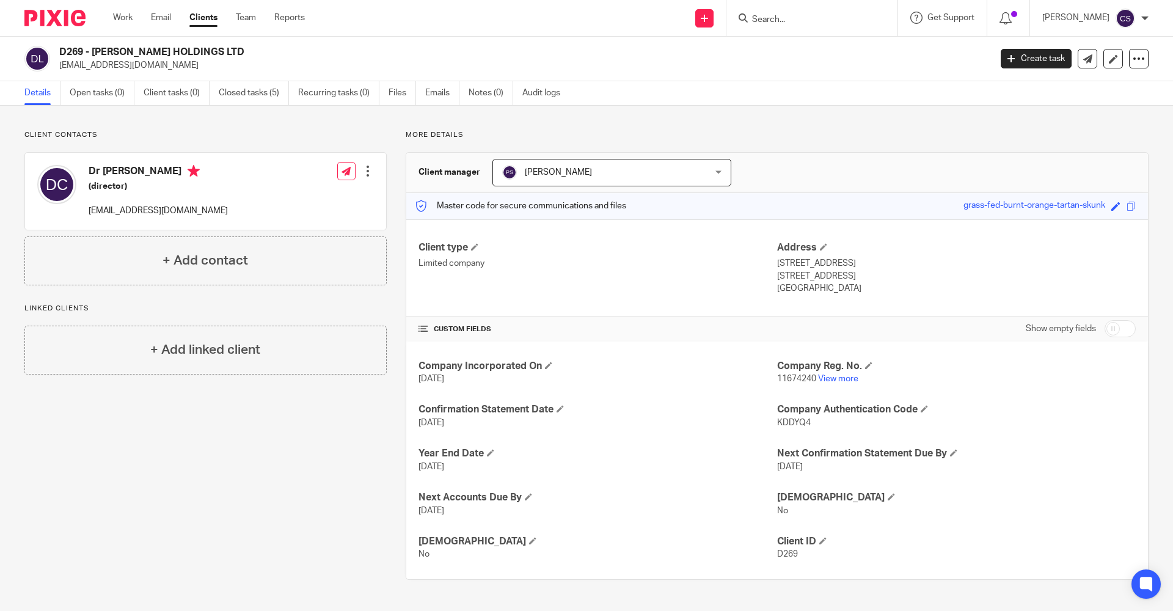
click at [751, 23] on input "Search" at bounding box center [806, 20] width 110 height 11
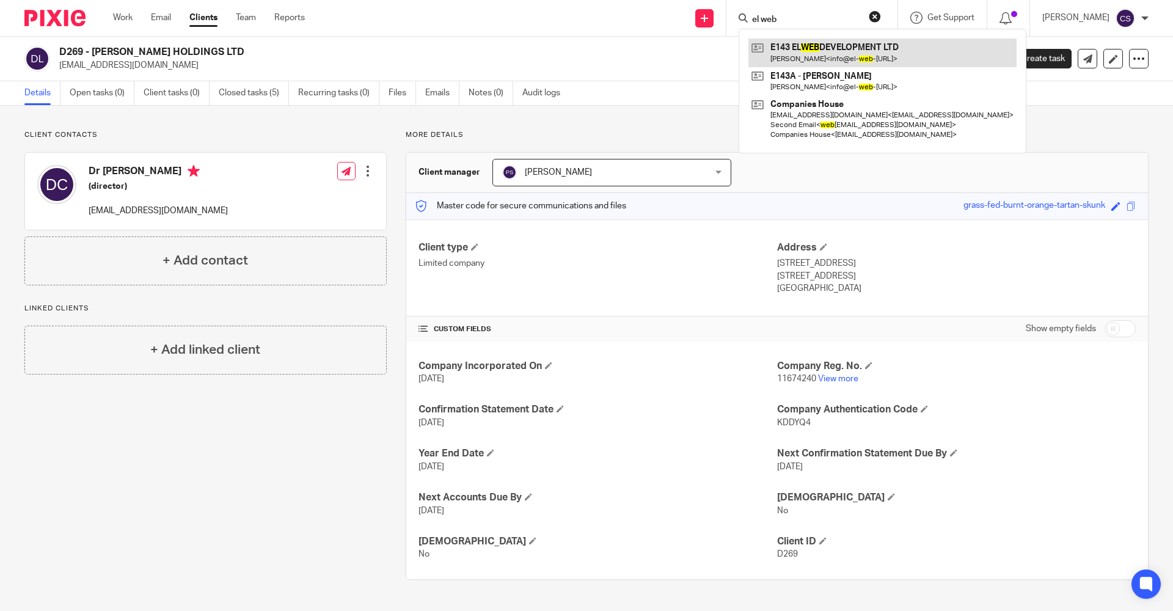
type input "el web"
click at [813, 53] on link at bounding box center [882, 52] width 268 height 28
